Goal: Task Accomplishment & Management: Manage account settings

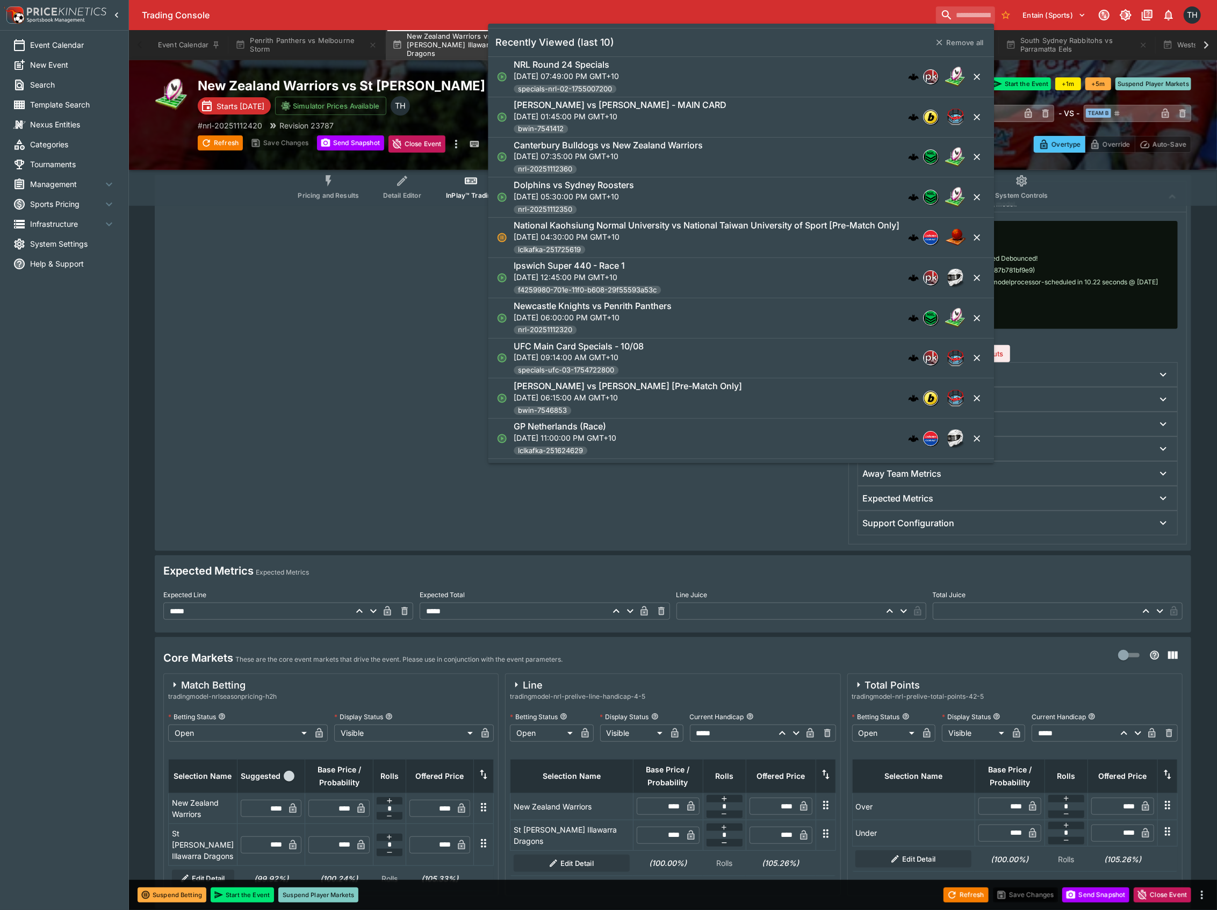
scroll to position [0, 1]
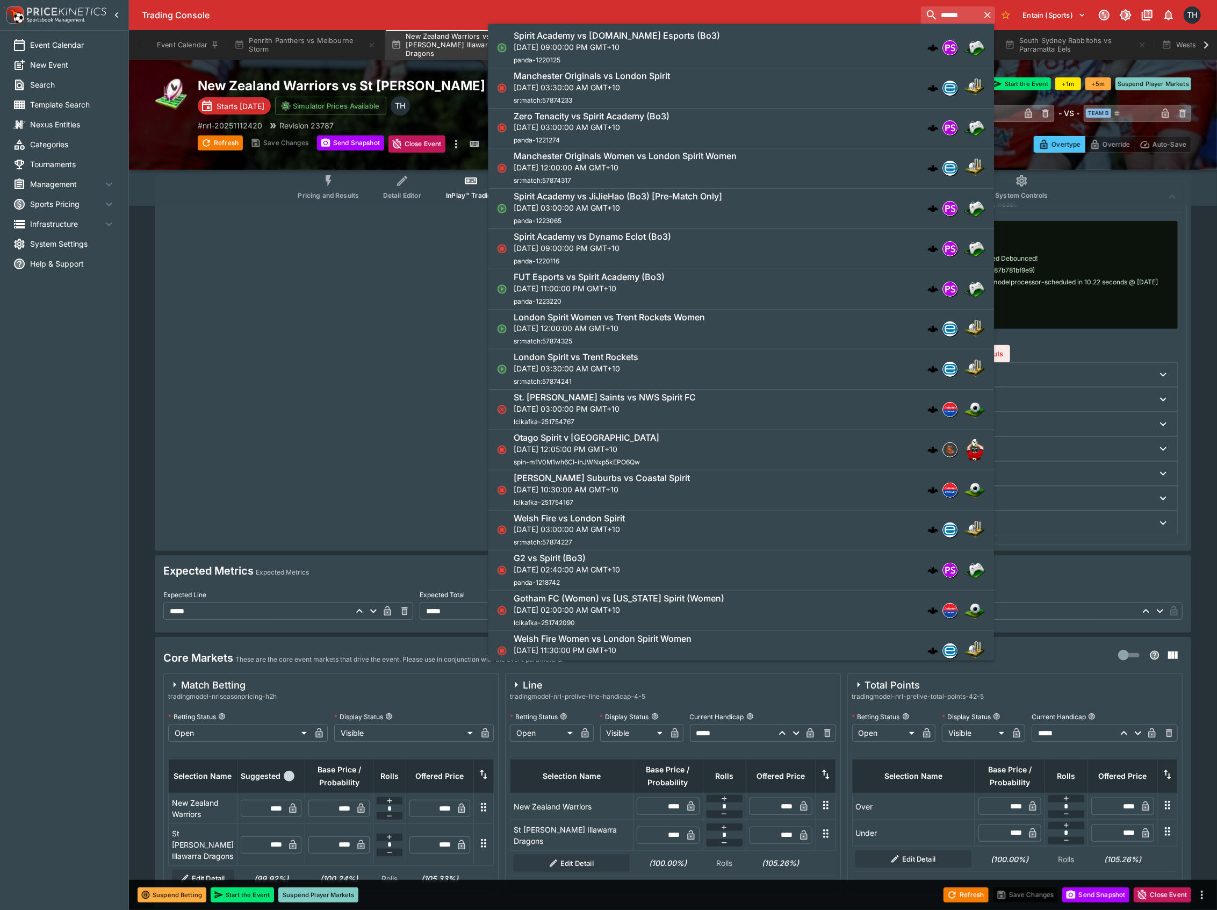
type input "******"
click at [715, 52] on div "Spirit Academy vs [DOMAIN_NAME] Esports (Bo3) [DATE] 09:00:00 PM GMT+10 panda-1…" at bounding box center [736, 47] width 444 height 35
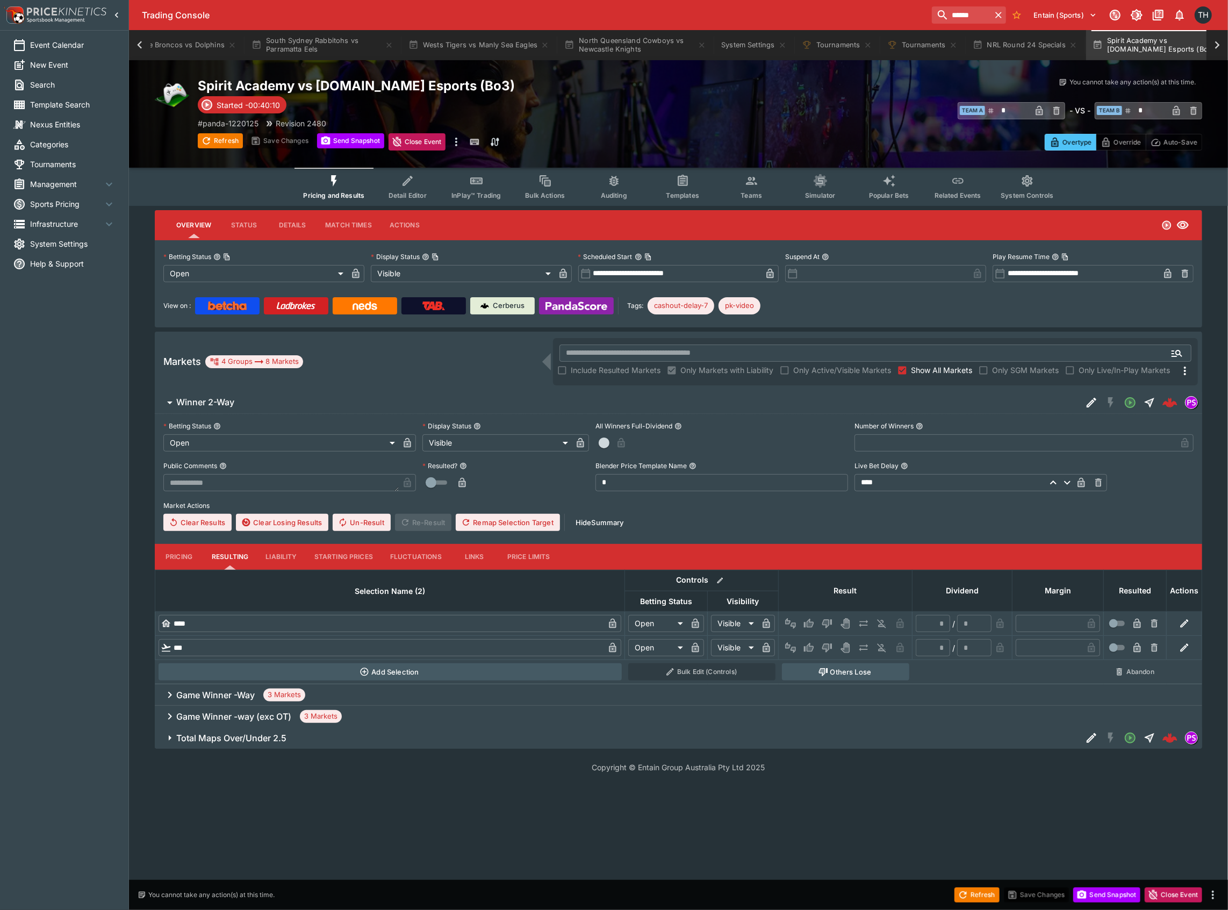
scroll to position [0, 795]
click at [179, 551] on button "Pricing" at bounding box center [179, 557] width 48 height 26
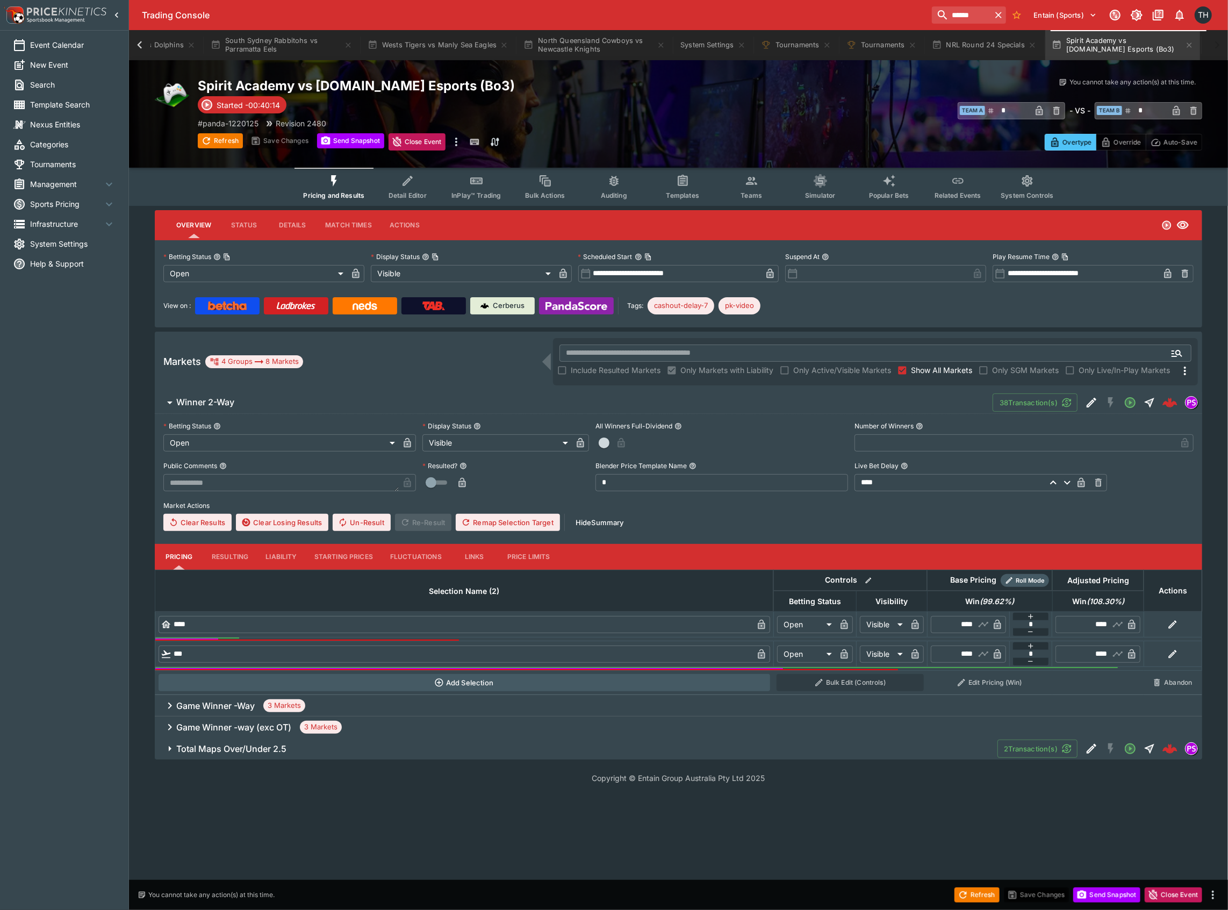
click at [342, 549] on button "Starting Prices" at bounding box center [344, 557] width 76 height 26
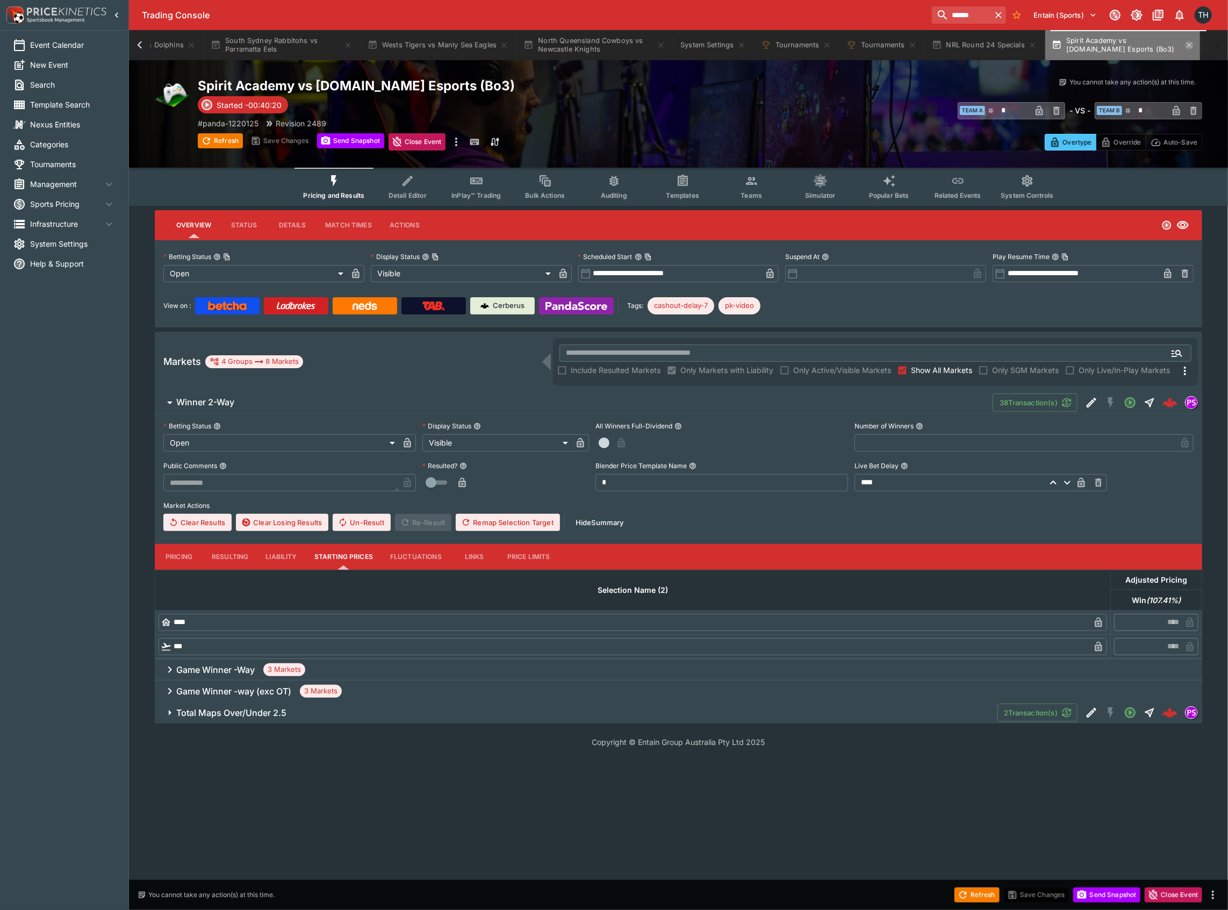
click at [1193, 46] on icon "button" at bounding box center [1189, 45] width 9 height 9
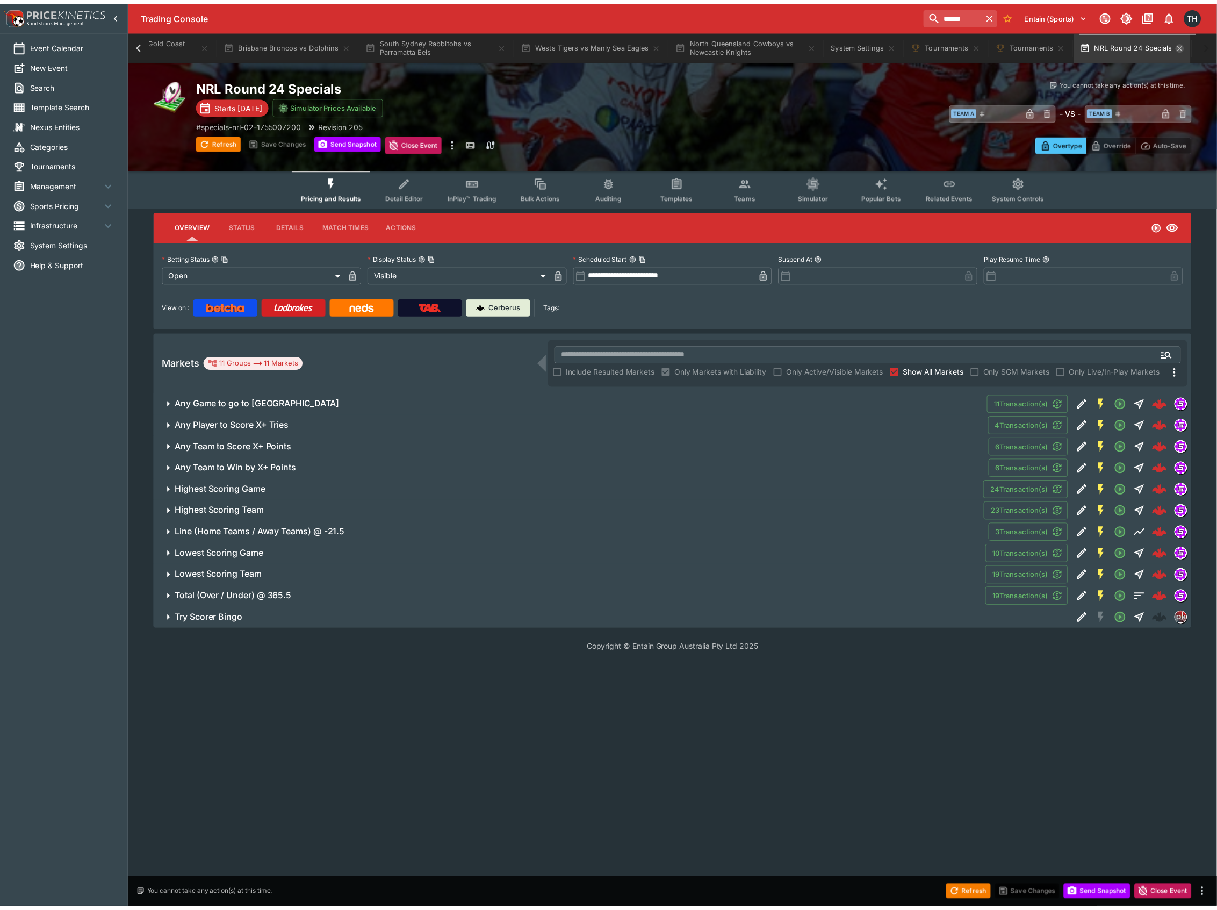
scroll to position [0, 638]
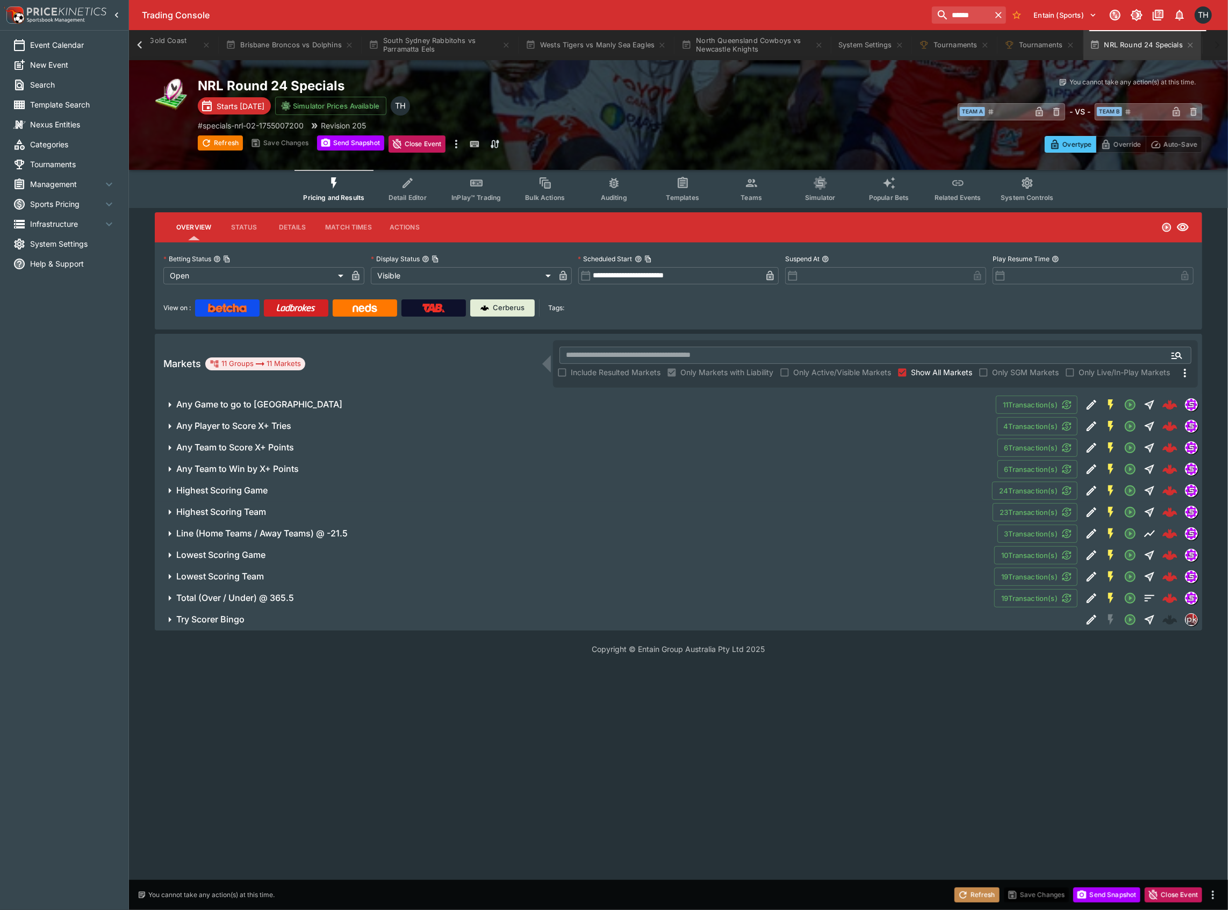
click at [976, 901] on button "Refresh" at bounding box center [976, 894] width 45 height 15
click at [783, 623] on span "Try Scorer Bingo" at bounding box center [624, 619] width 897 height 11
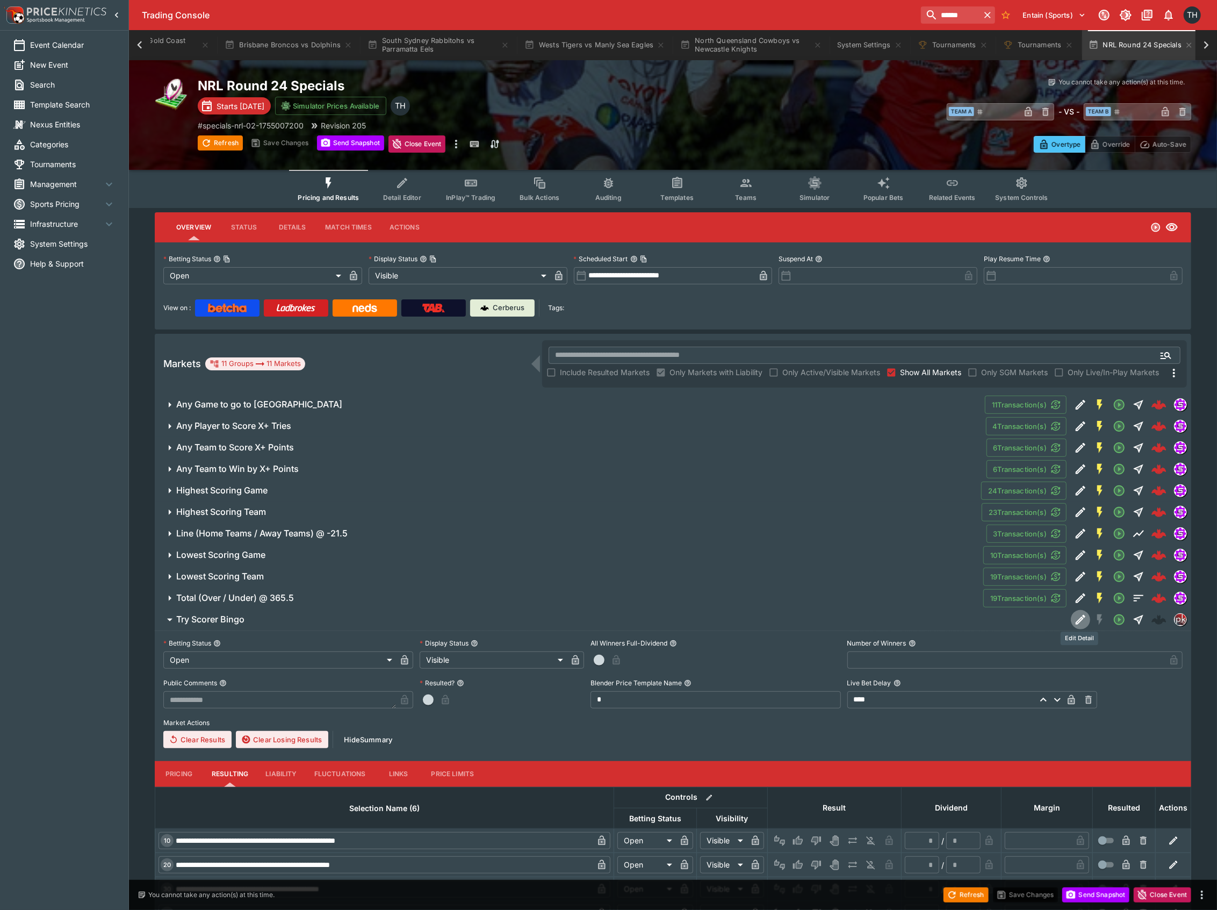
click at [1077, 621] on icon "Edit Detail" at bounding box center [1080, 619] width 13 height 13
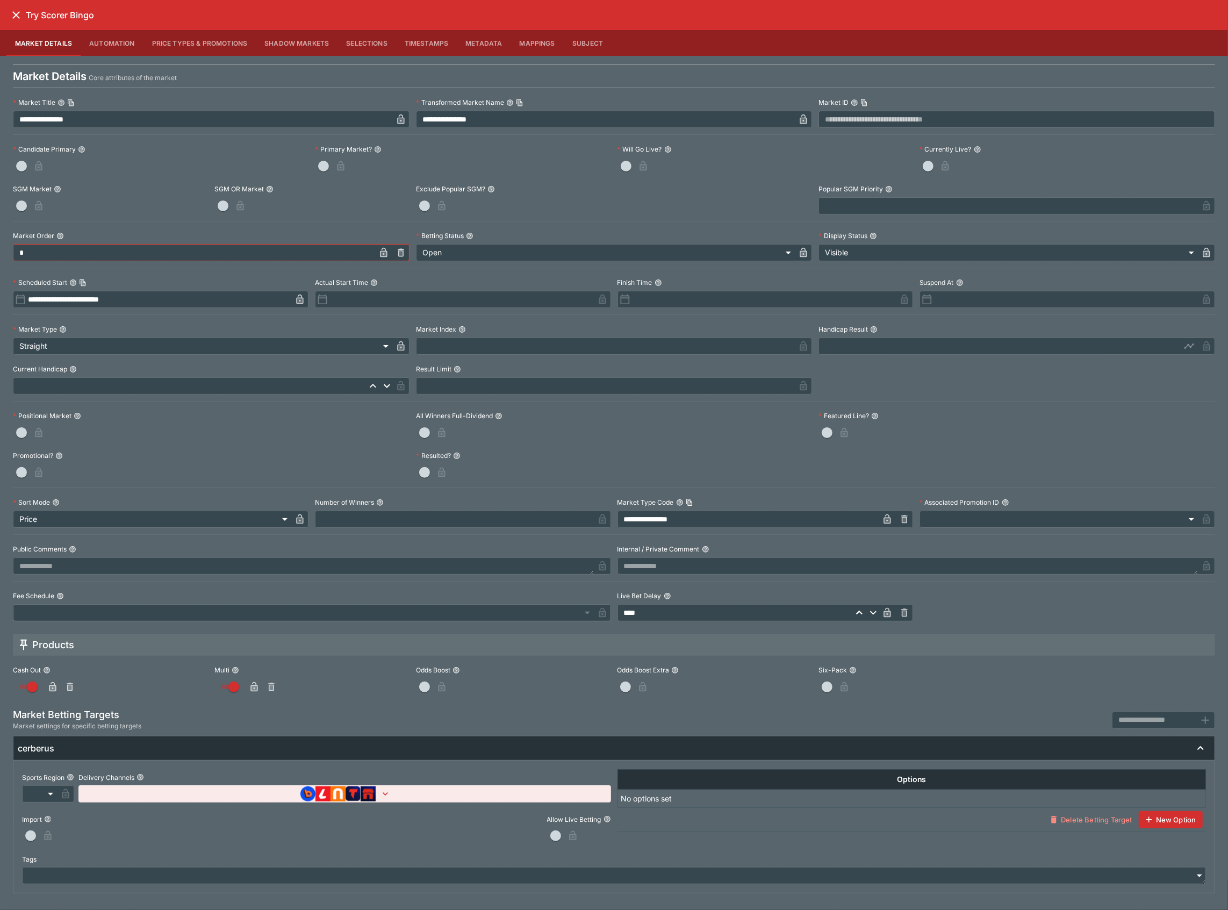
click at [24, 838] on button "button" at bounding box center [30, 835] width 17 height 17
click at [18, 13] on icon "close" at bounding box center [16, 15] width 8 height 8
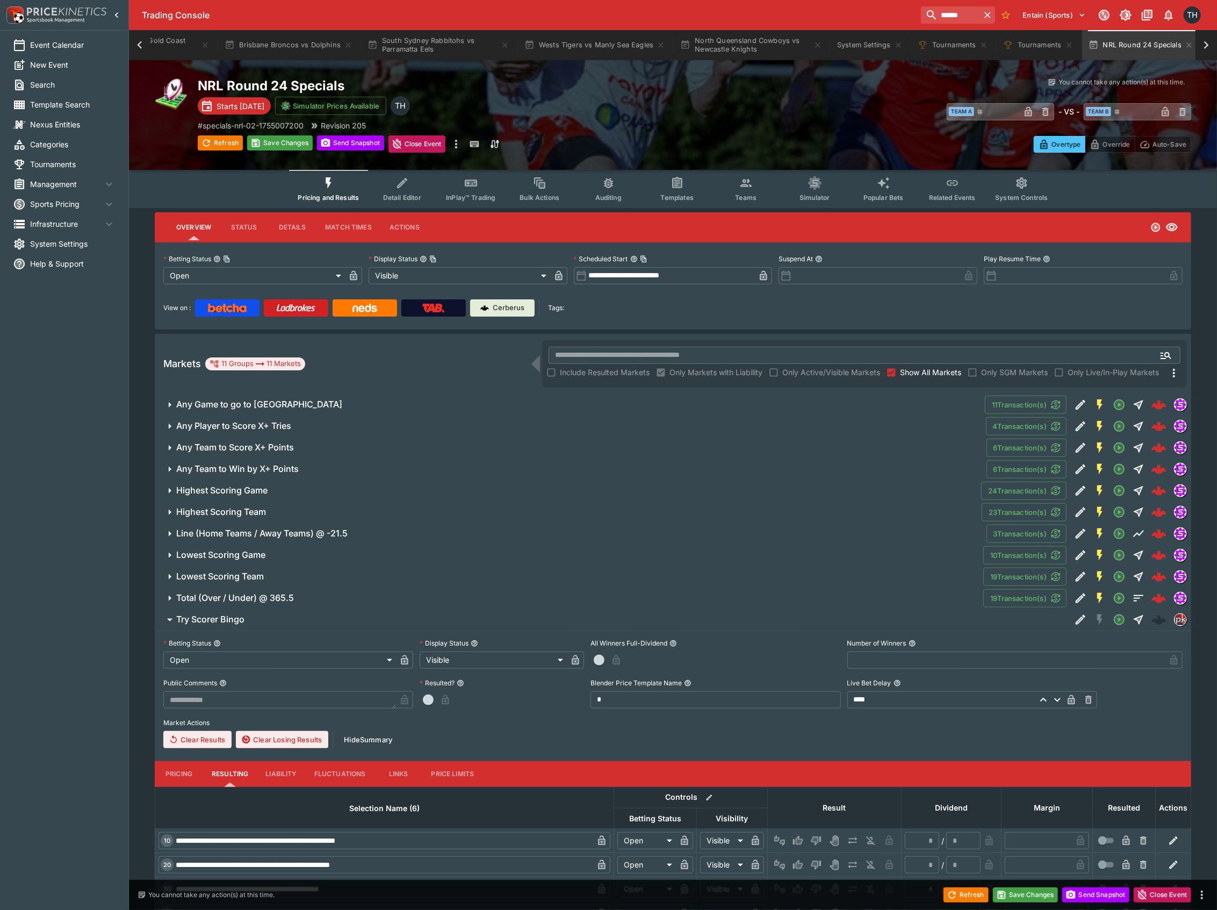
click at [1030, 886] on div "Refresh Save Changes Send Snapshot Close Event" at bounding box center [608, 894] width 1217 height 30
click at [1028, 896] on button "Save Changes" at bounding box center [1026, 894] width 66 height 15
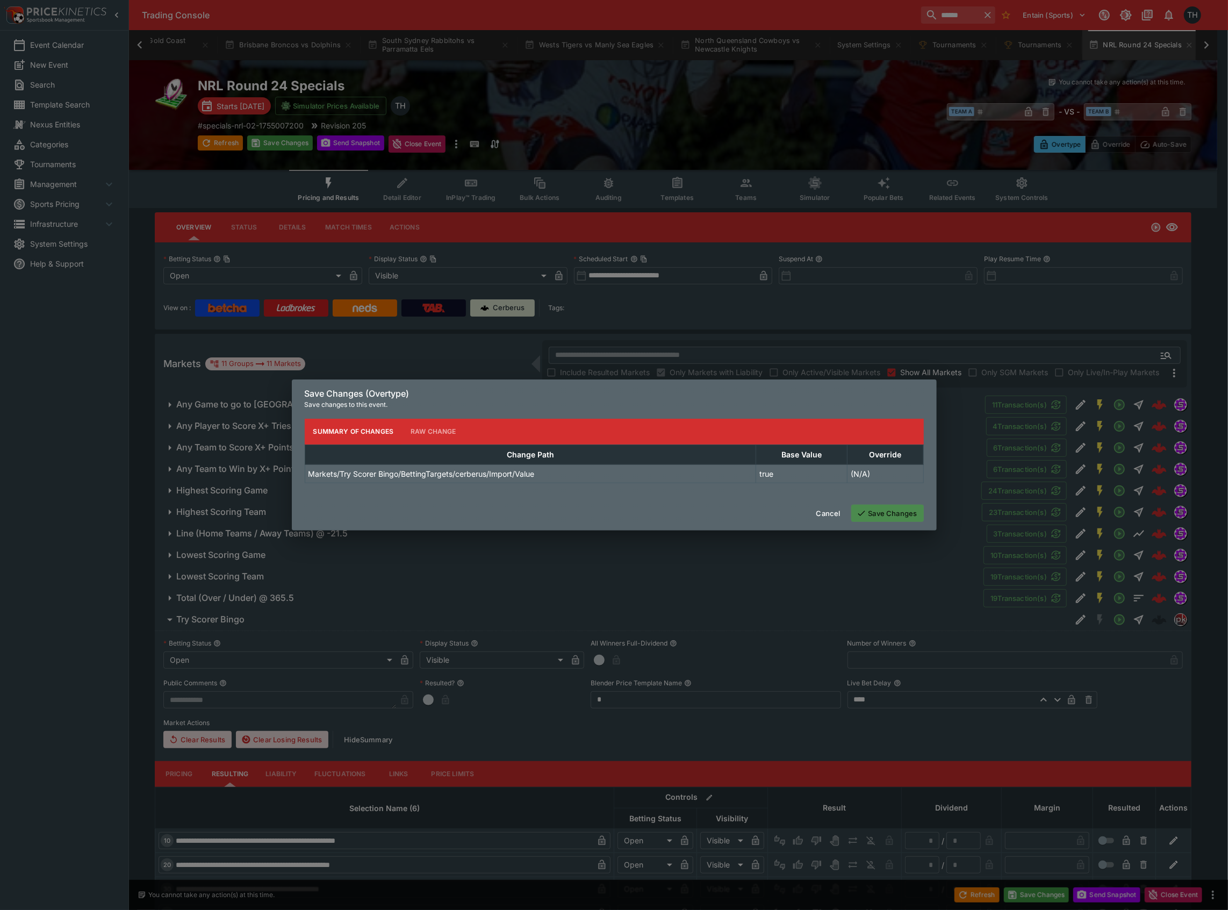
click at [896, 511] on button "Save Changes" at bounding box center [887, 512] width 73 height 17
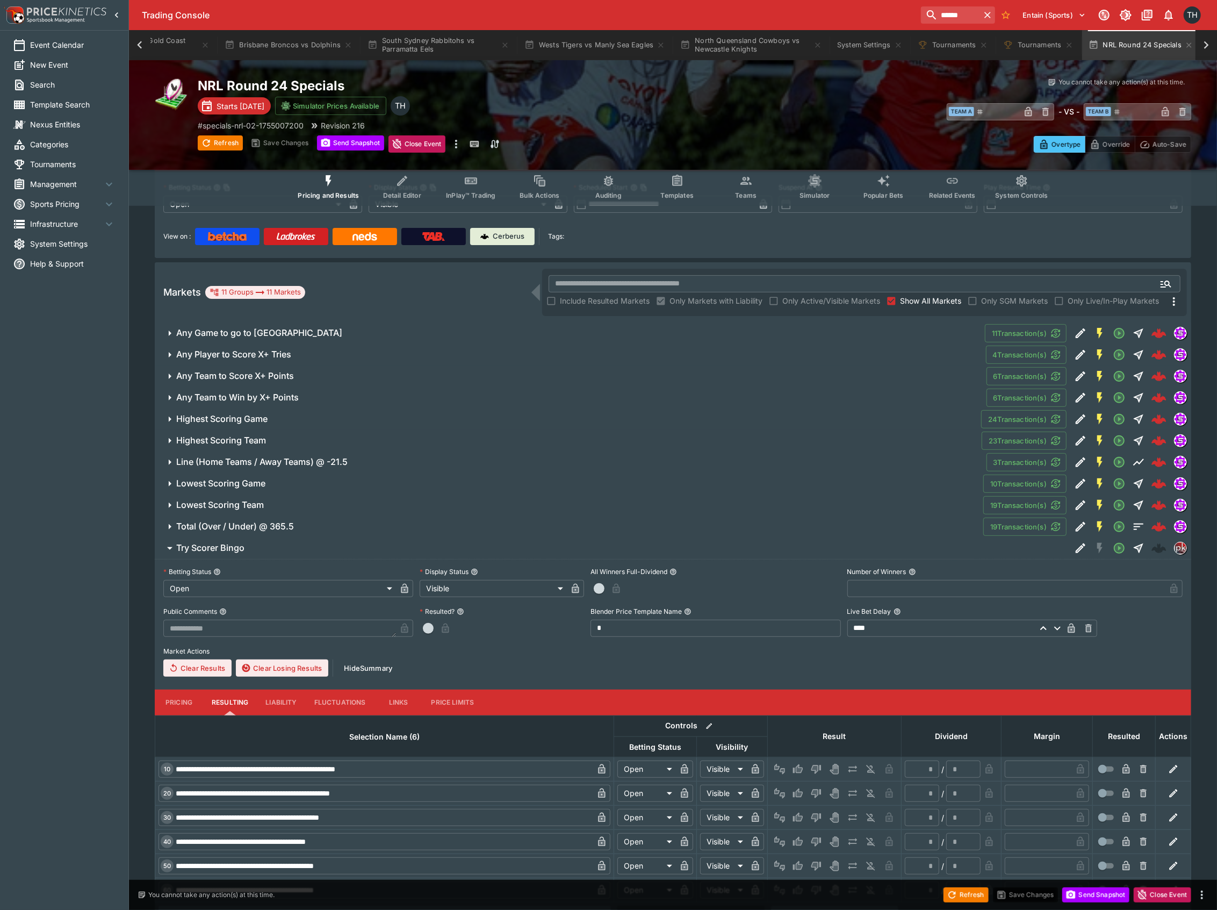
click at [292, 705] on button "Liability" at bounding box center [281, 702] width 48 height 26
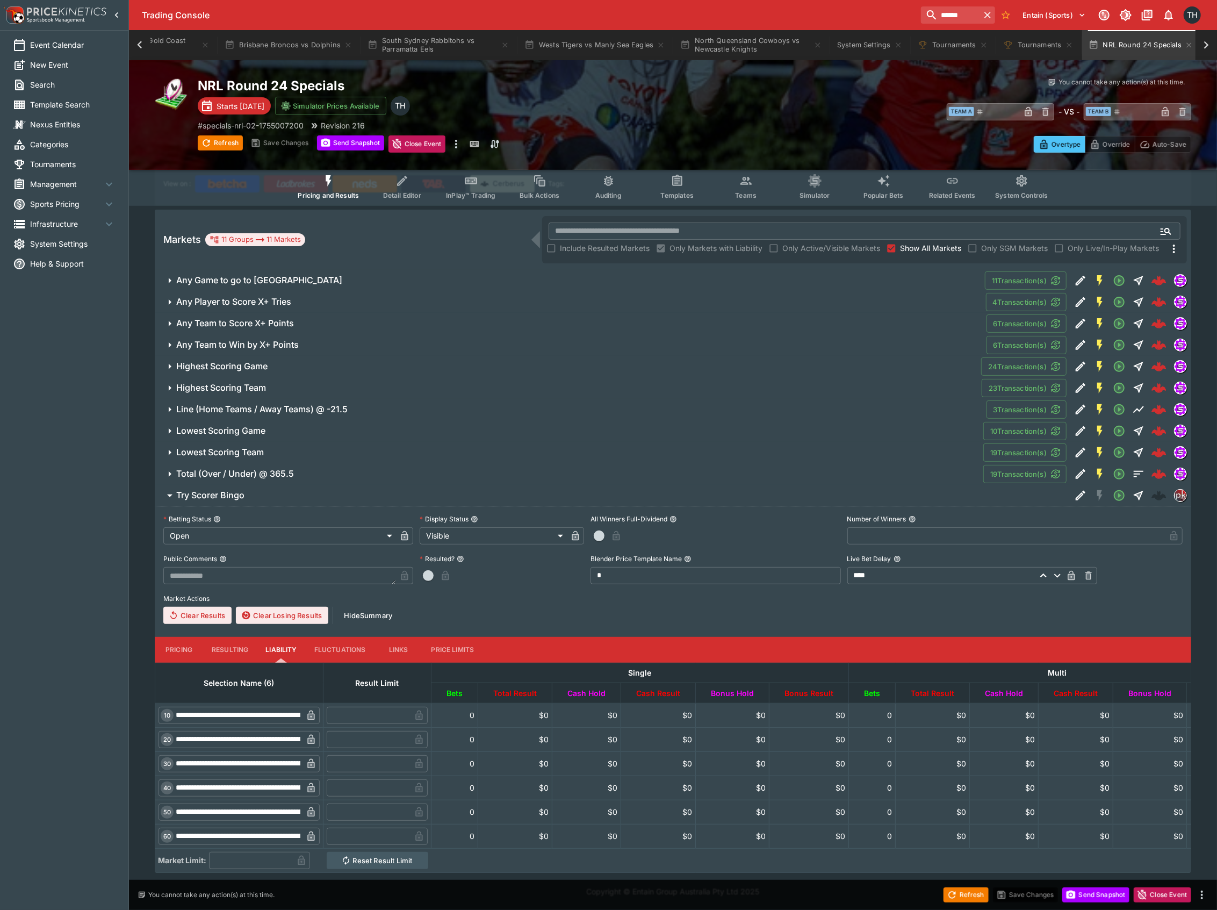
scroll to position [135, 0]
click at [239, 852] on input "text" at bounding box center [251, 860] width 84 height 17
type input "*****"
drag, startPoint x: 740, startPoint y: 889, endPoint x: 869, endPoint y: 909, distance: 131.1
click at [741, 889] on div "Refresh Save Changes Send Snapshot Close Event" at bounding box center [608, 894] width 1217 height 30
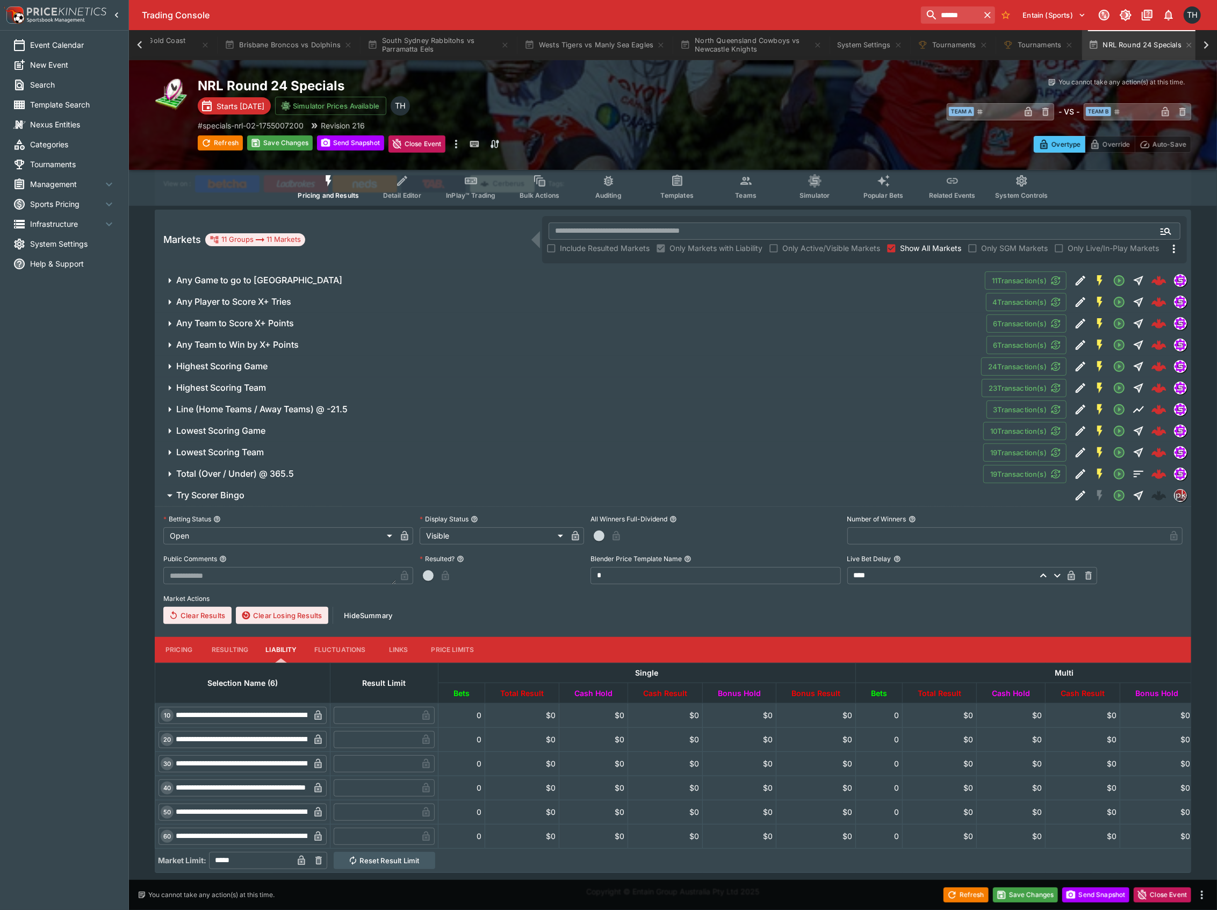
click at [1038, 886] on div "Refresh Save Changes Send Snapshot Close Event" at bounding box center [608, 894] width 1217 height 30
click at [1038, 896] on button "Save Changes" at bounding box center [1026, 894] width 66 height 15
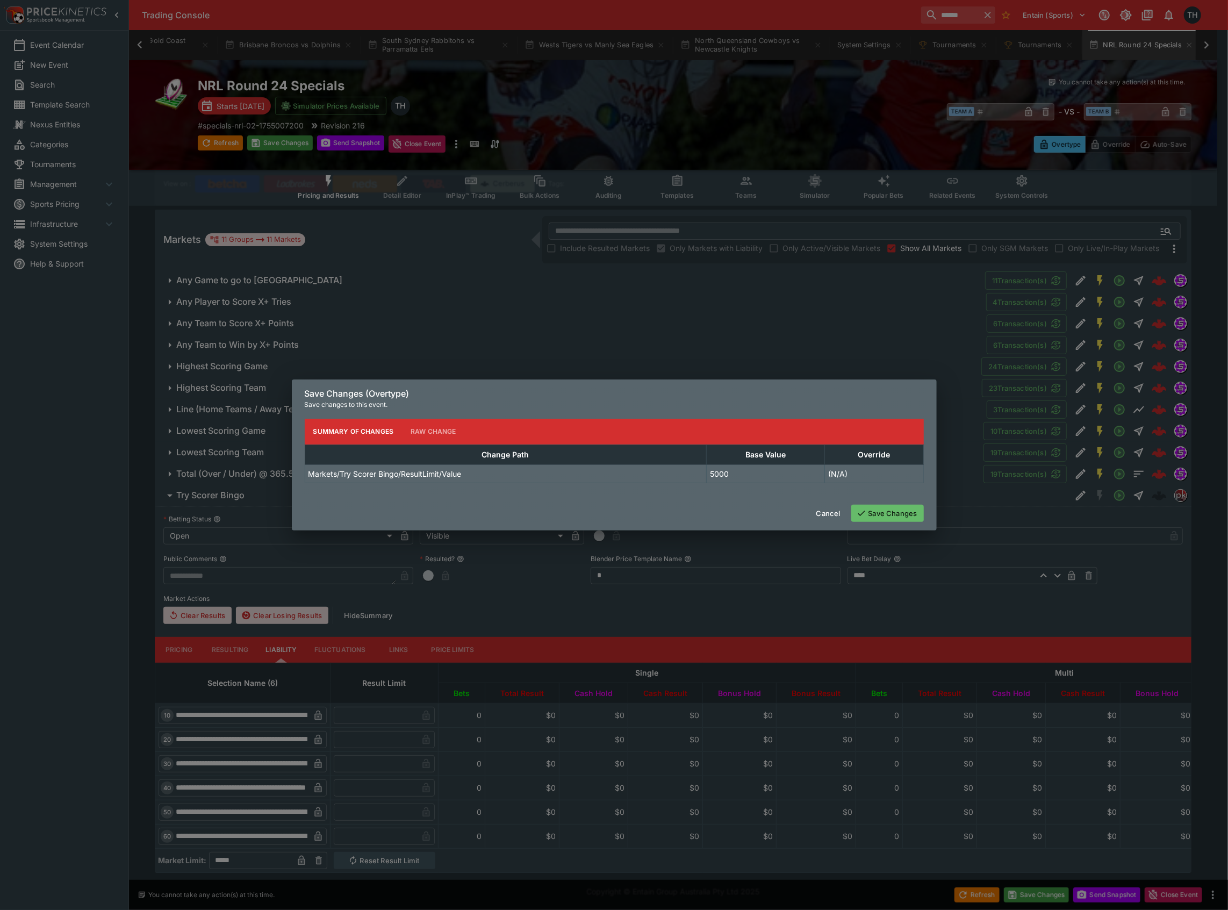
click at [918, 510] on button "Save Changes" at bounding box center [887, 512] width 73 height 17
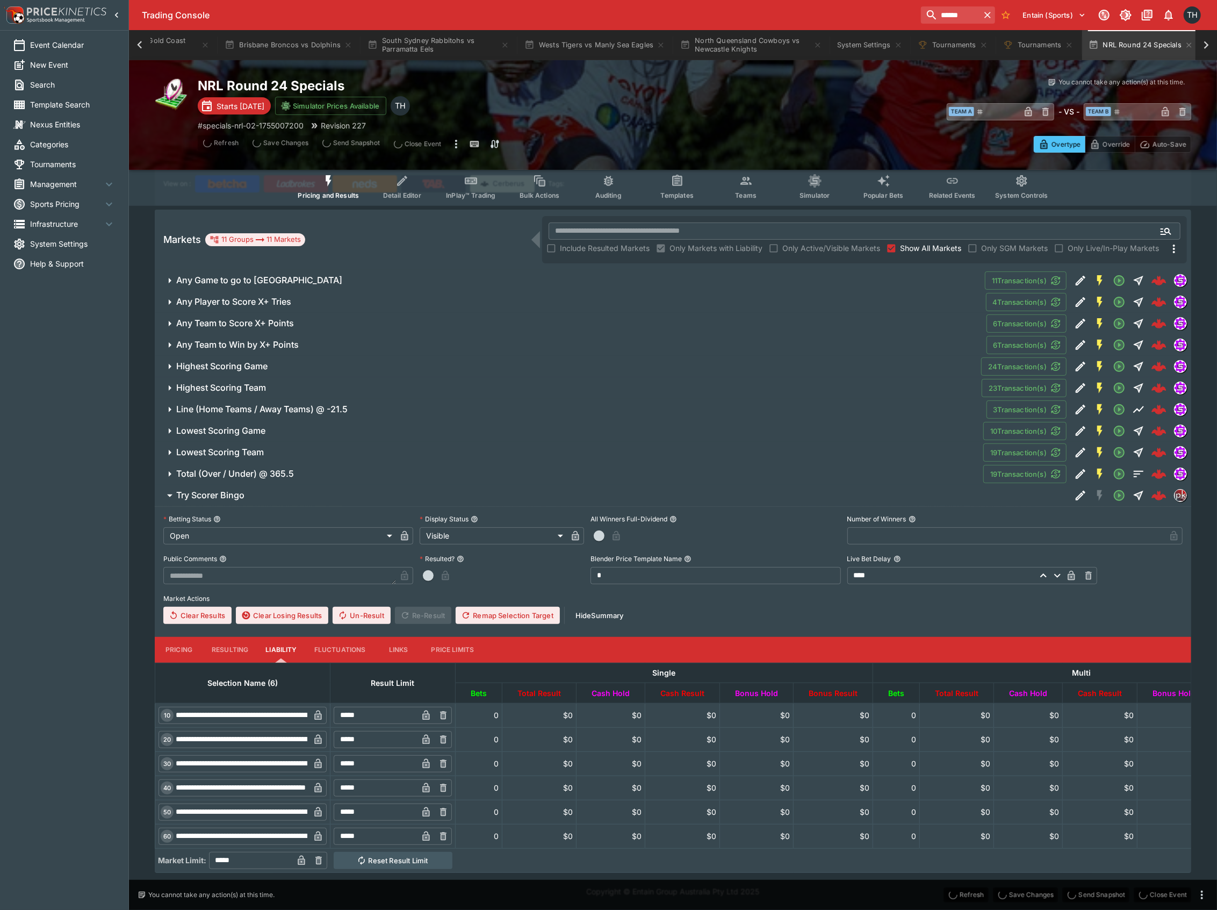
type input "*****"
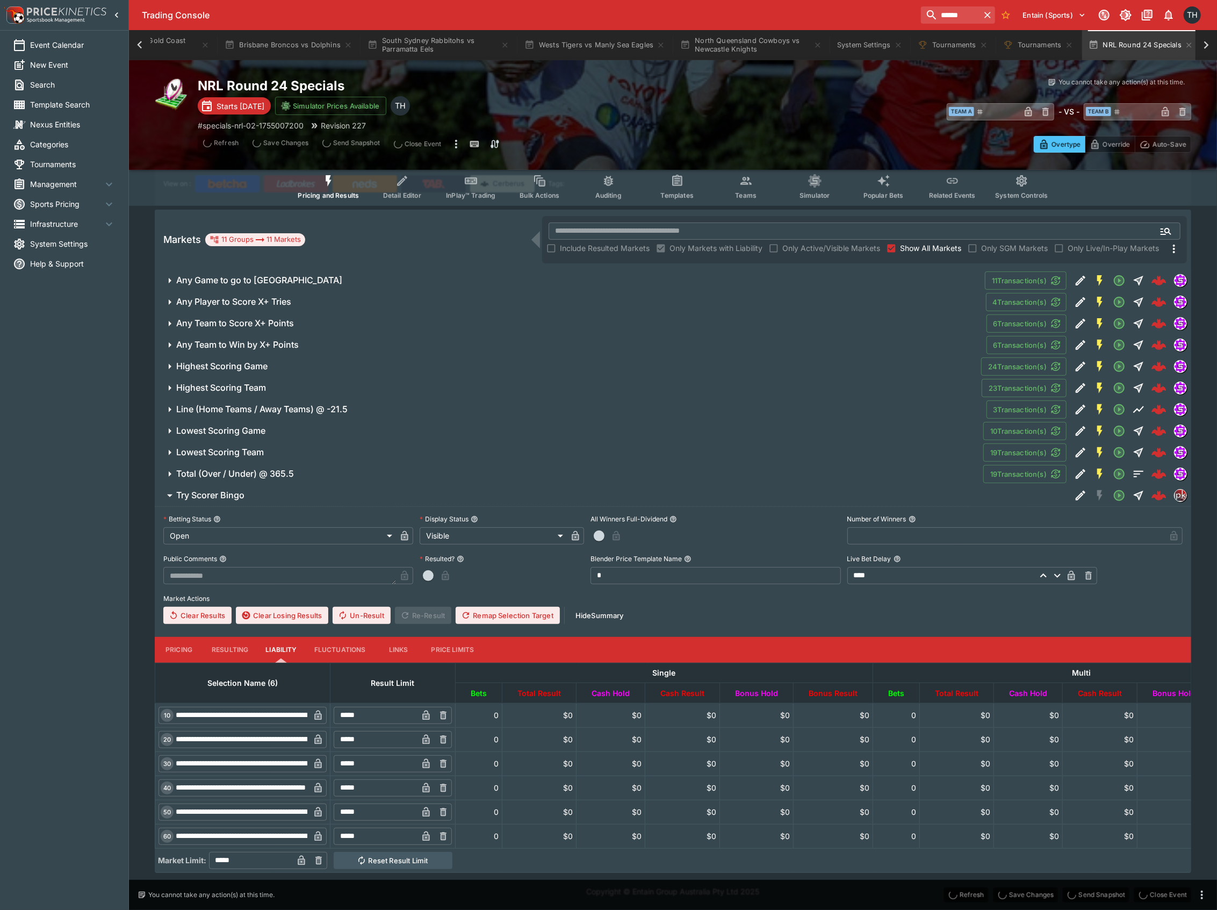
type input "*****"
drag, startPoint x: 1106, startPoint y: 895, endPoint x: 1117, endPoint y: 885, distance: 15.3
click at [1106, 895] on button "Send Snapshot" at bounding box center [1095, 894] width 67 height 15
